Goal: Check status

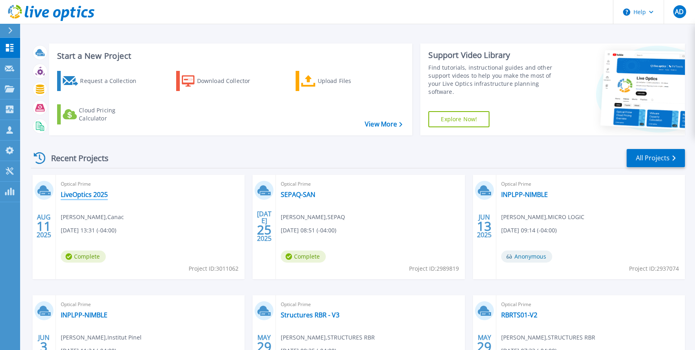
click at [97, 195] on link "LiveOptics 2025" at bounding box center [84, 194] width 47 height 8
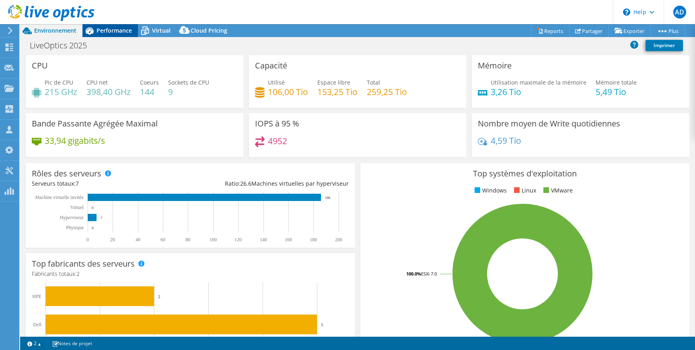
click at [124, 35] on div "Performance" at bounding box center [110, 30] width 56 height 13
select select "USD"
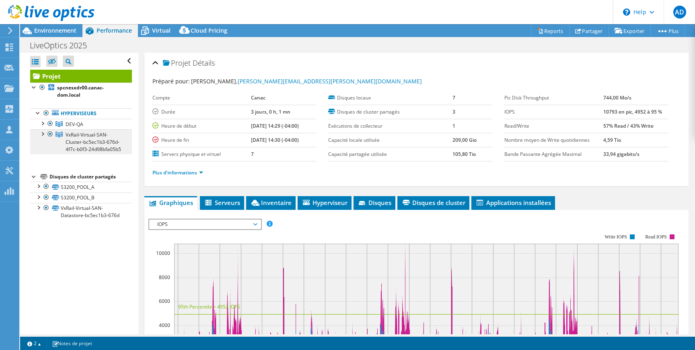
click at [72, 129] on link "VxRail-Virtual-SAN-Cluster-bc5ec1b3-676d-4f7c-b0f3-24d98bfa05b5" at bounding box center [81, 124] width 102 height 10
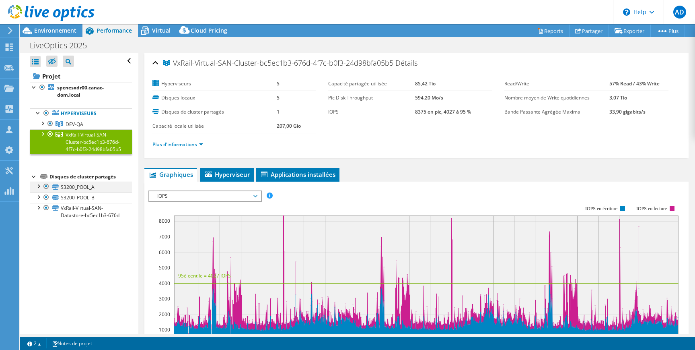
click at [45, 185] on div at bounding box center [46, 186] width 8 height 10
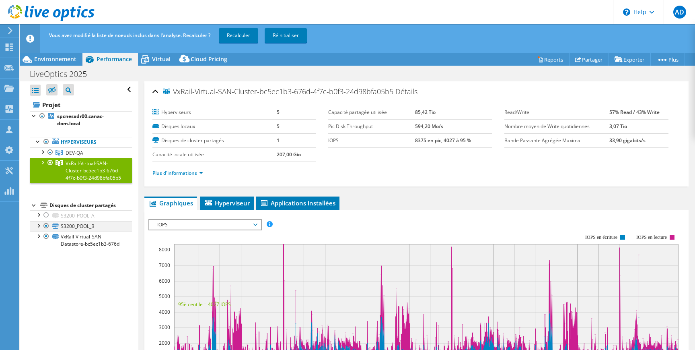
click at [47, 225] on div at bounding box center [46, 226] width 8 height 10
click at [246, 34] on link "Recalculer" at bounding box center [238, 35] width 39 height 14
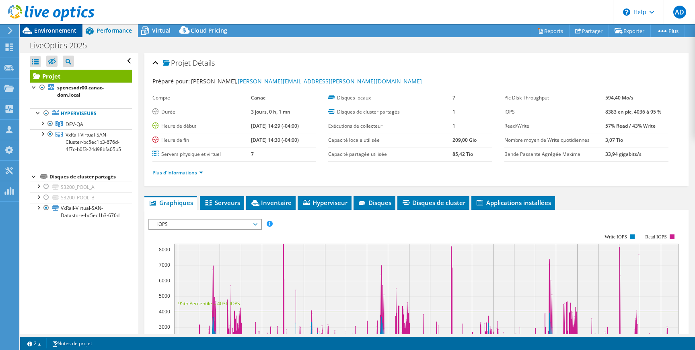
click at [61, 33] on span "Environnement" at bounding box center [55, 31] width 42 height 8
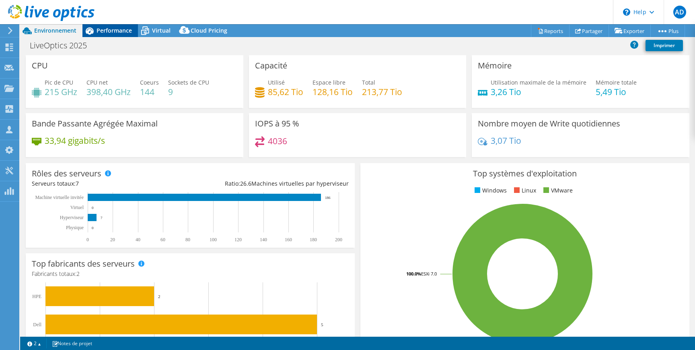
click at [119, 35] on div "Performance" at bounding box center [110, 30] width 56 height 13
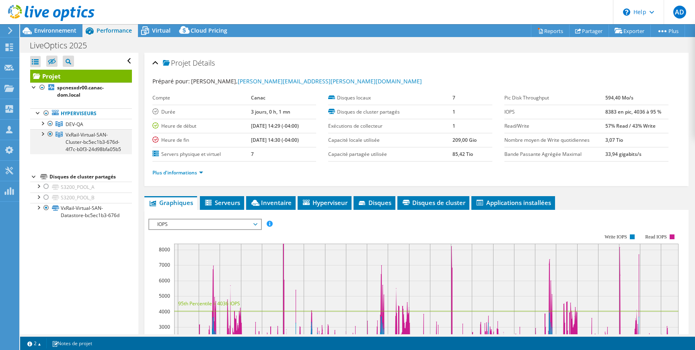
click at [45, 134] on div at bounding box center [42, 133] width 8 height 8
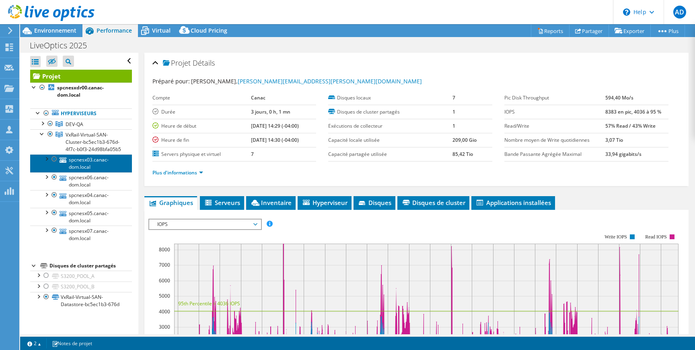
click at [91, 164] on link "spcnesx03.canac-dom.local" at bounding box center [81, 163] width 102 height 18
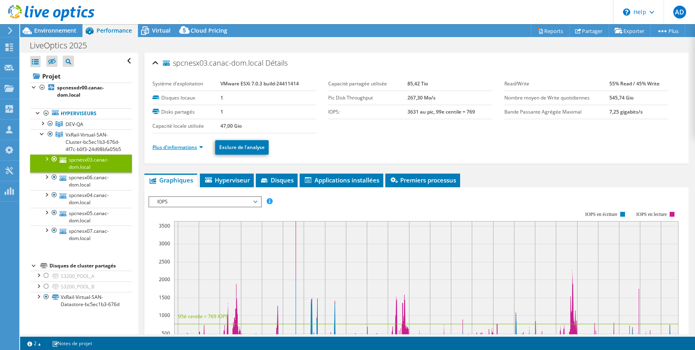
click at [181, 148] on link "Plus d'informations" at bounding box center [177, 147] width 51 height 7
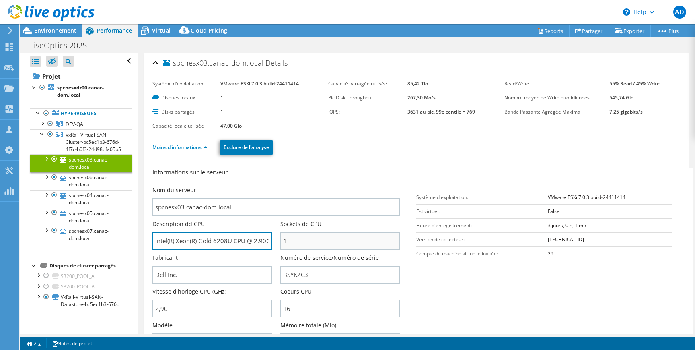
scroll to position [0, 35]
drag, startPoint x: 235, startPoint y: 240, endPoint x: 284, endPoint y: 244, distance: 49.6
click at [284, 186] on div "Nom du serveur spcnesx03.canac-dom.local Description dd CPU Intel(R) Xeon(R) Go…" at bounding box center [280, 186] width 256 height 0
click at [193, 242] on input "Intel(R) Xeon(R) Gold 6208U CPU @ 2.90GHz 2.89 GHz" at bounding box center [212, 241] width 120 height 18
drag, startPoint x: 198, startPoint y: 241, endPoint x: 179, endPoint y: 241, distance: 18.9
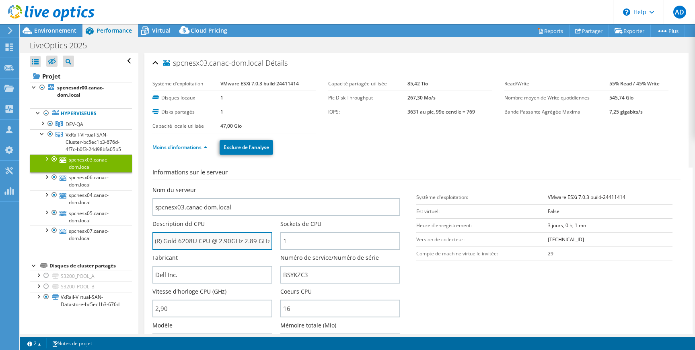
click at [179, 241] on input "Intel(R) Xeon(R) Gold 6208U CPU @ 2.90GHz 2.89 GHz" at bounding box center [212, 241] width 120 height 18
click at [41, 123] on div at bounding box center [42, 123] width 8 height 8
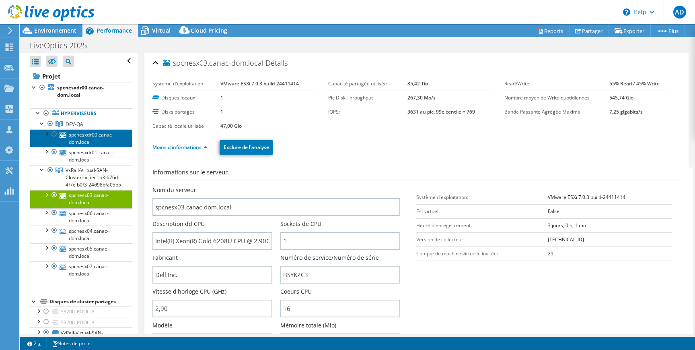
click at [72, 135] on link "spcnesxdr00.canac-dom.local" at bounding box center [81, 138] width 102 height 18
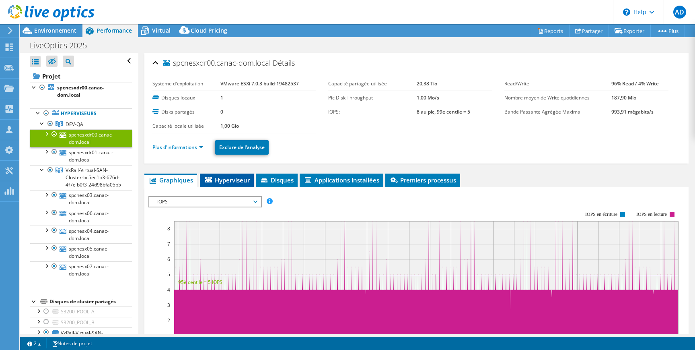
click at [235, 181] on span "Hyperviseur" at bounding box center [227, 180] width 46 height 8
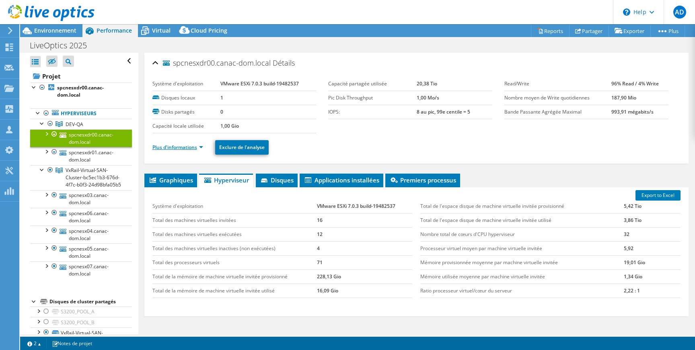
click at [183, 145] on link "Plus d'informations" at bounding box center [177, 147] width 51 height 7
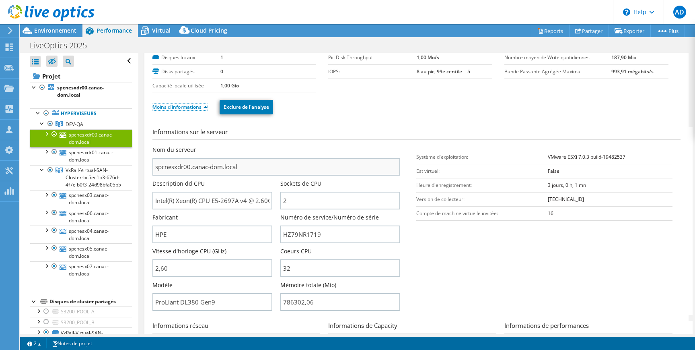
scroll to position [42, 0]
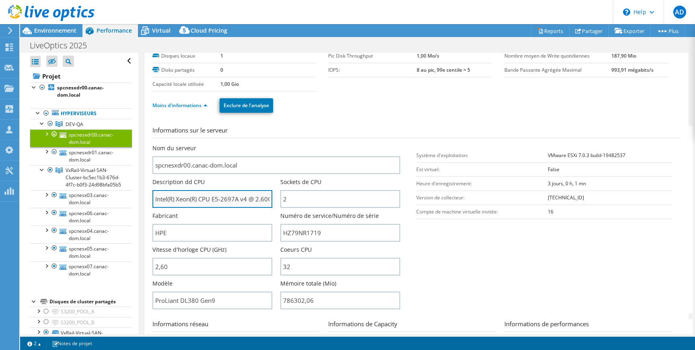
drag, startPoint x: 246, startPoint y: 199, endPoint x: 212, endPoint y: 196, distance: 33.5
click at [212, 196] on input "Intel(R) Xeon(R) CPU E5-2697A v4 @ 2.60GHz 2.60 GHz" at bounding box center [212, 199] width 120 height 18
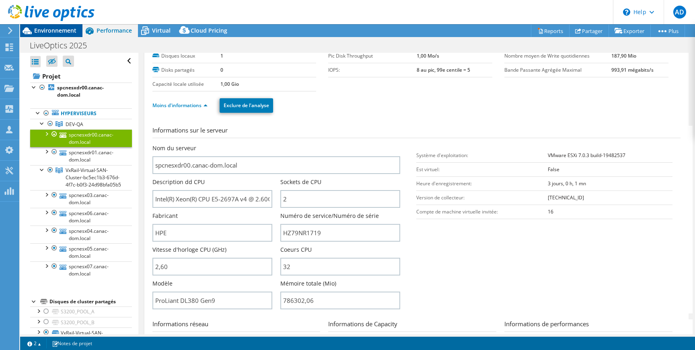
click at [57, 29] on span "Environnement" at bounding box center [55, 31] width 42 height 8
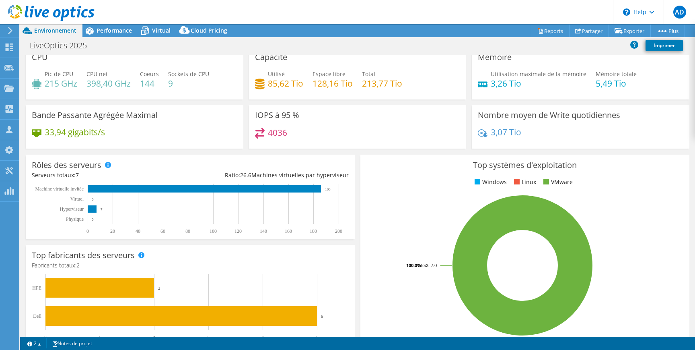
scroll to position [0, 0]
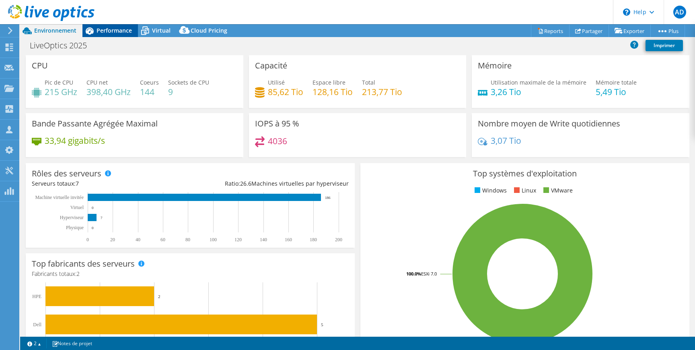
click at [115, 31] on span "Performance" at bounding box center [114, 31] width 35 height 8
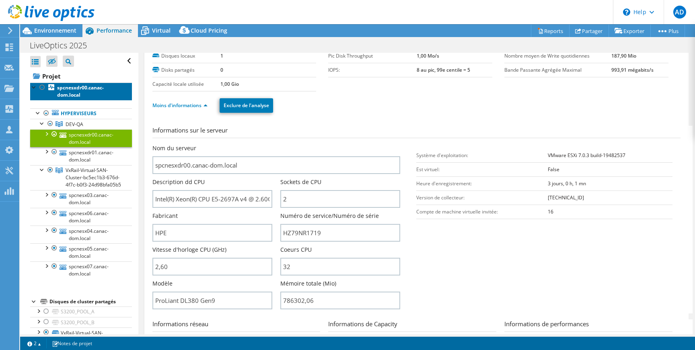
click at [75, 90] on b "spcnesxdr00.canac-dom.local" at bounding box center [80, 91] width 47 height 14
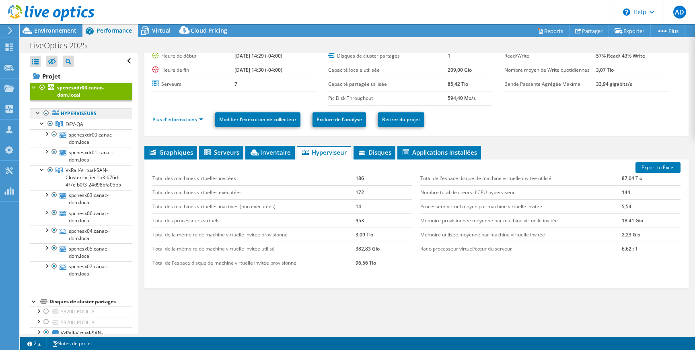
click at [77, 112] on link "Hyperviseurs" at bounding box center [81, 113] width 102 height 10
click at [185, 117] on link "Plus d'informations" at bounding box center [177, 119] width 51 height 7
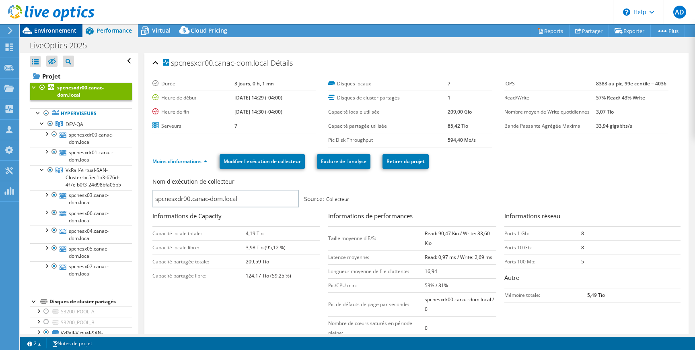
click at [64, 30] on span "Environnement" at bounding box center [55, 31] width 42 height 8
